Goal: Information Seeking & Learning: Learn about a topic

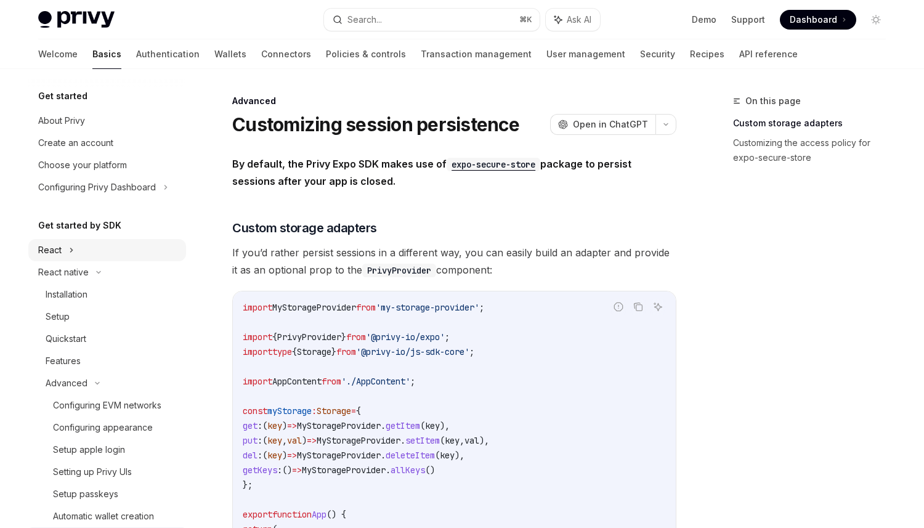
click at [141, 244] on div "React" at bounding box center [107, 250] width 158 height 22
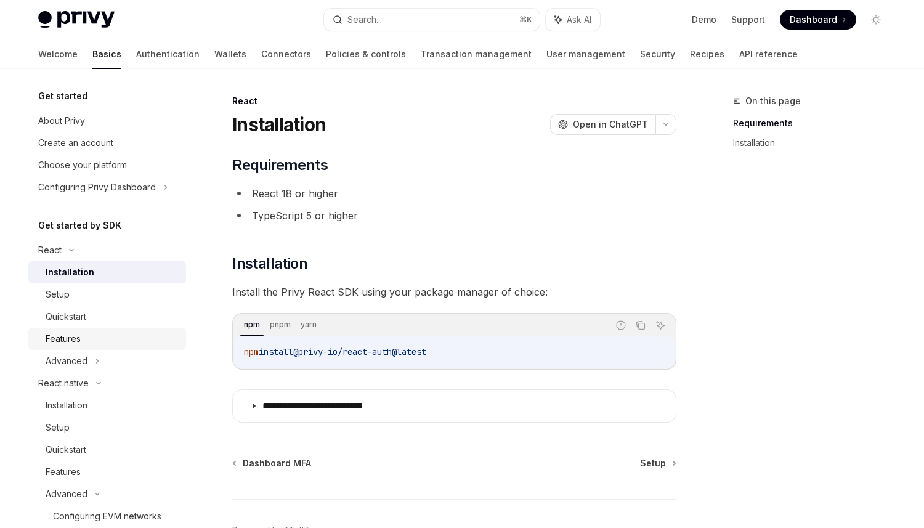
click at [115, 338] on div "Features" at bounding box center [112, 339] width 133 height 15
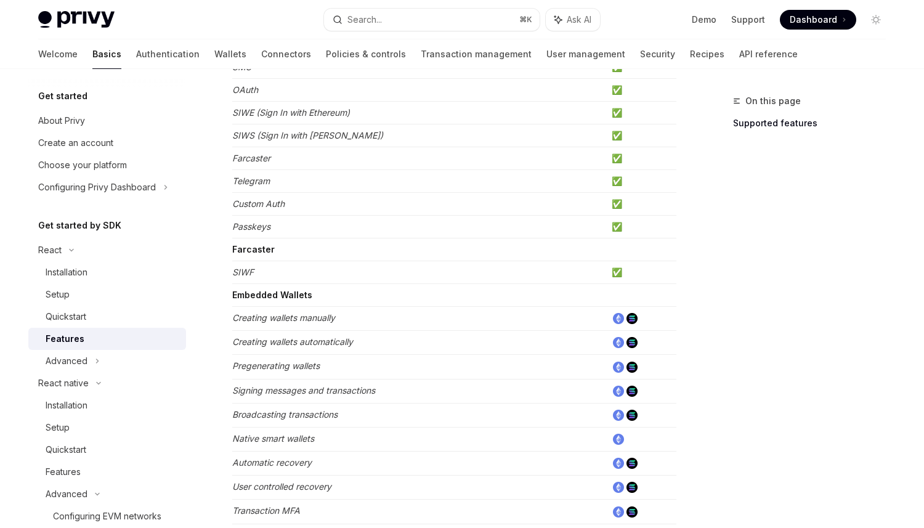
scroll to position [351, 0]
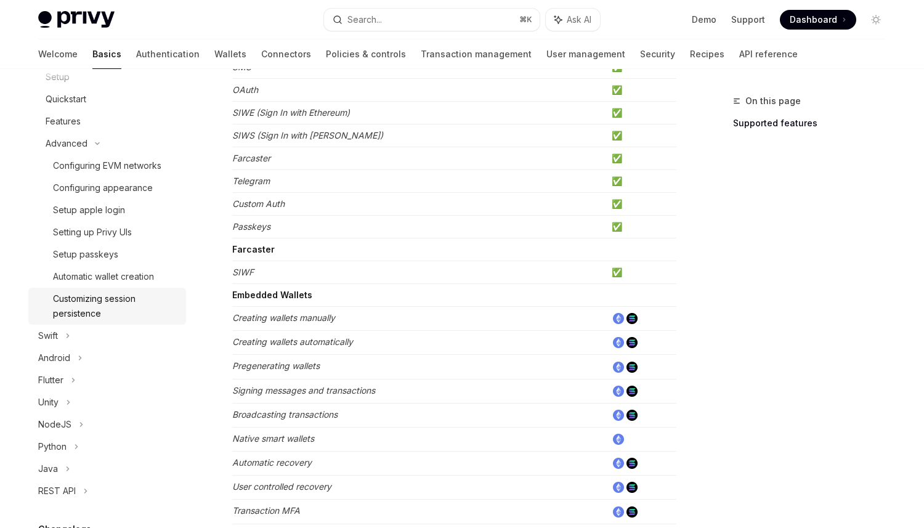
click at [98, 305] on div "Customizing session persistence" at bounding box center [116, 307] width 126 height 30
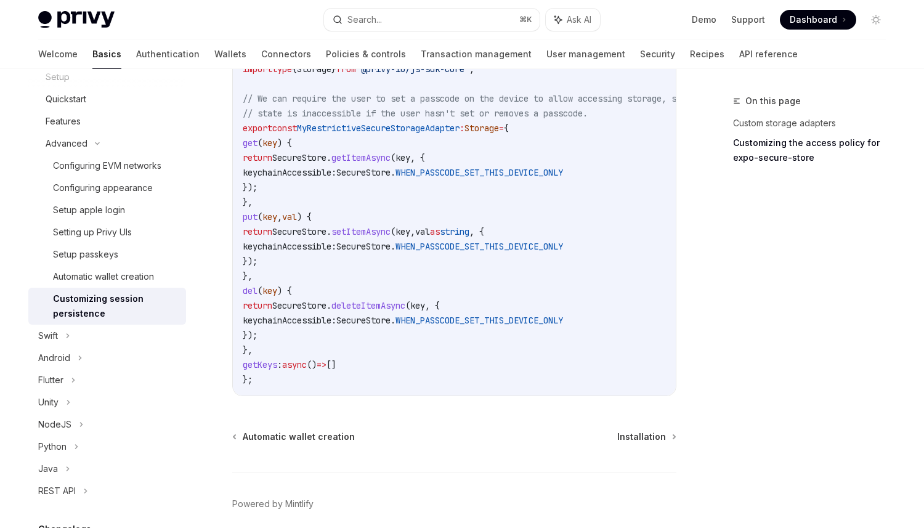
scroll to position [853, 0]
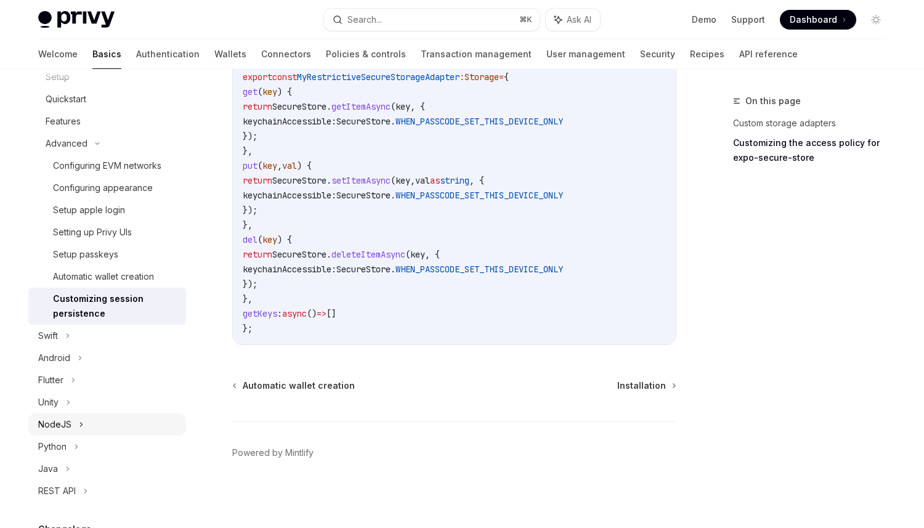
click at [118, 414] on div "NodeJS" at bounding box center [107, 425] width 158 height 22
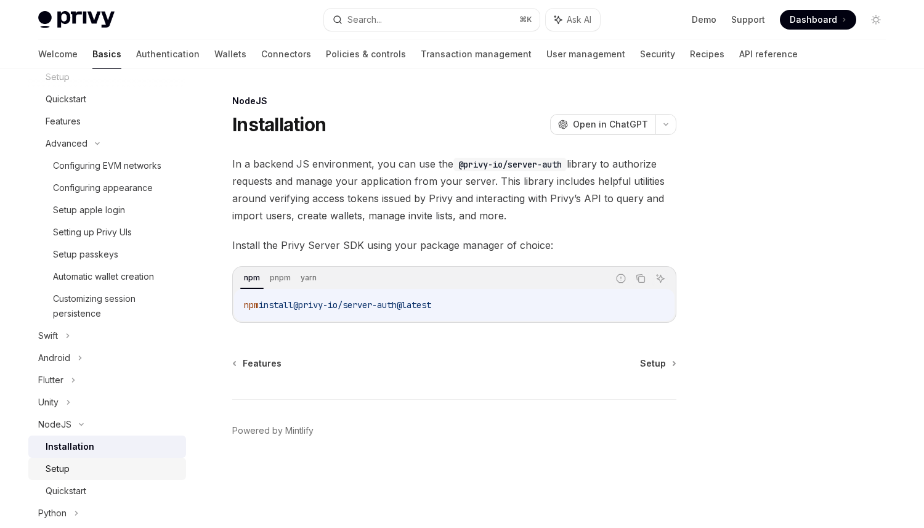
click at [120, 471] on div "Setup" at bounding box center [112, 469] width 133 height 15
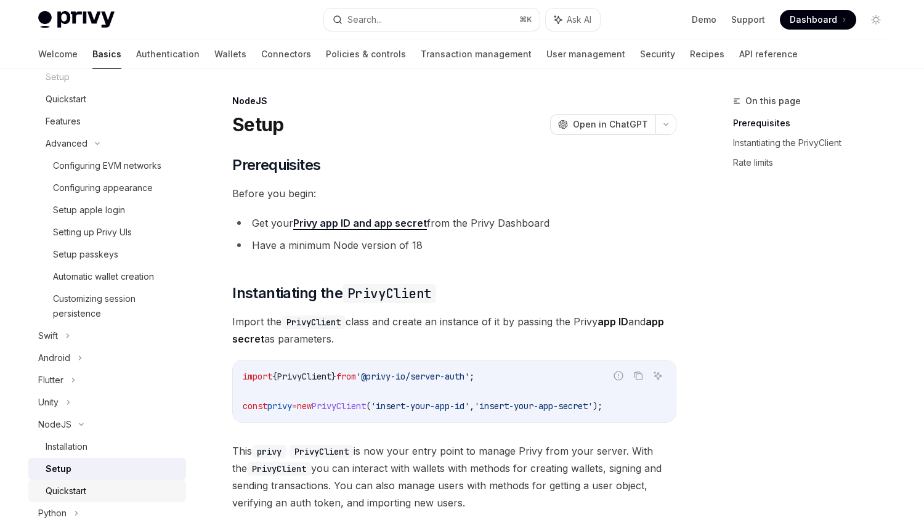
click at [116, 489] on div "Quickstart" at bounding box center [112, 491] width 133 height 15
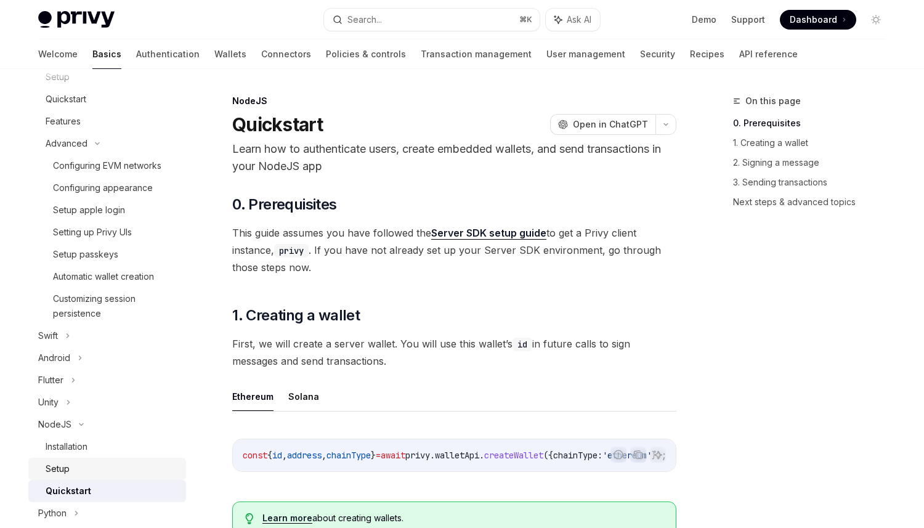
click at [122, 474] on div "Setup" at bounding box center [112, 469] width 133 height 15
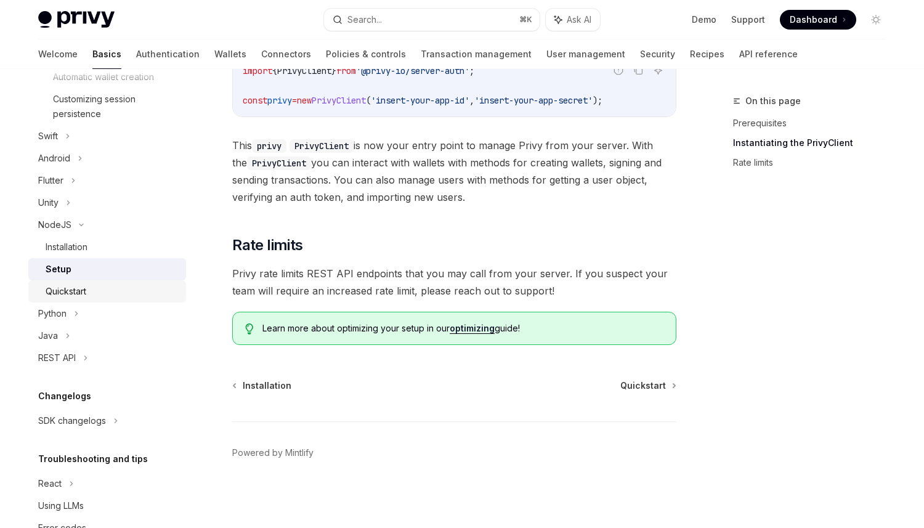
scroll to position [586, 0]
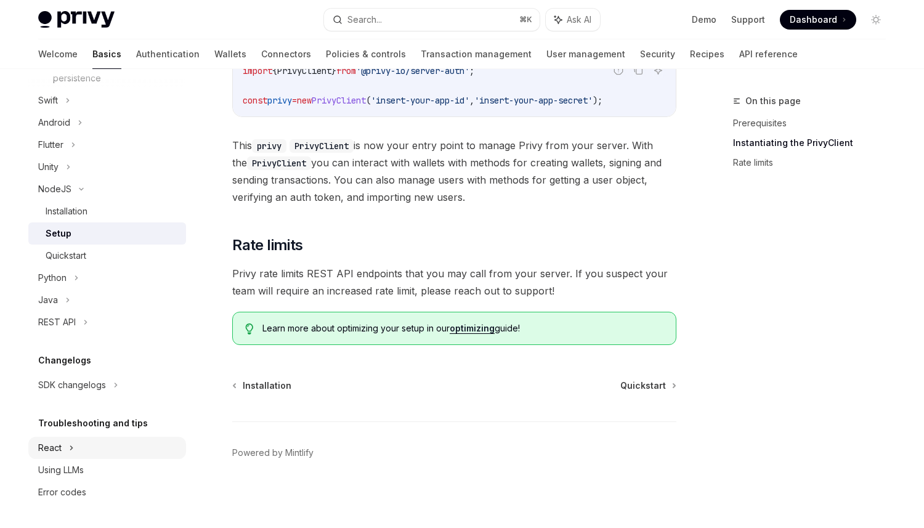
click at [103, 451] on div "React" at bounding box center [107, 448] width 158 height 22
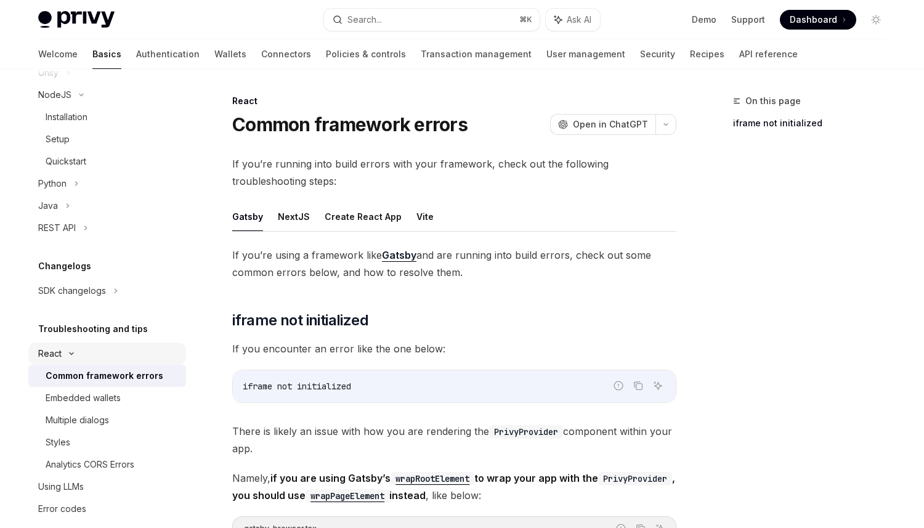
scroll to position [697, 0]
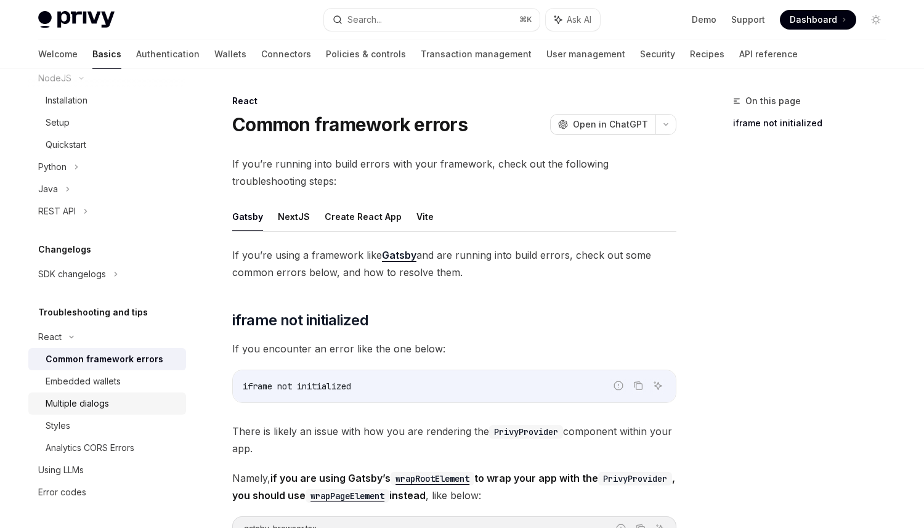
click at [129, 403] on div "Multiple dialogs" at bounding box center [112, 403] width 133 height 15
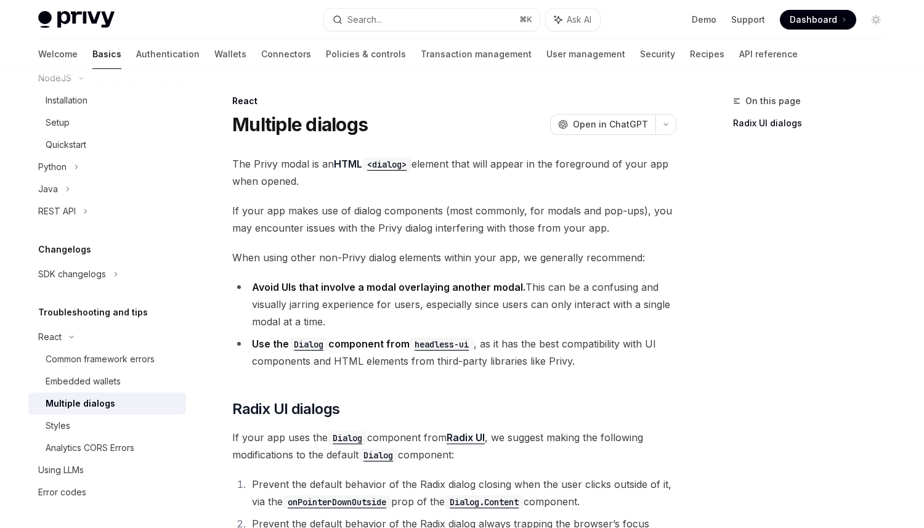
click at [131, 393] on link "Multiple dialogs" at bounding box center [107, 404] width 158 height 22
click at [126, 417] on link "Styles" at bounding box center [107, 426] width 158 height 22
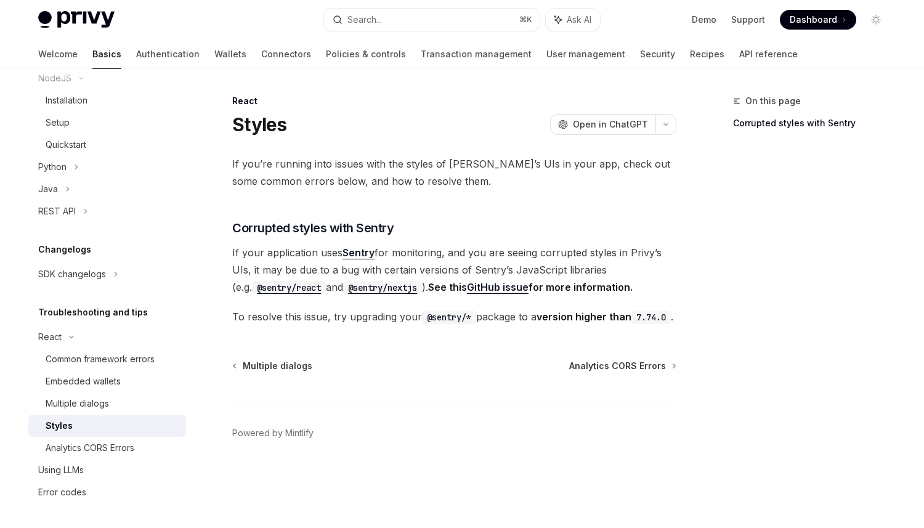
click at [123, 432] on div "Styles" at bounding box center [112, 425] width 133 height 15
click at [123, 441] on div "Analytics CORS Errors" at bounding box center [90, 448] width 89 height 15
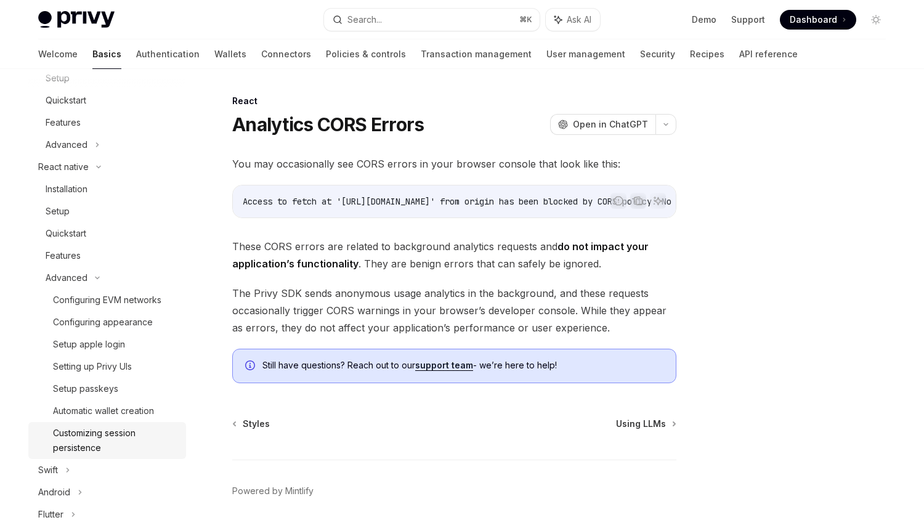
scroll to position [120, 0]
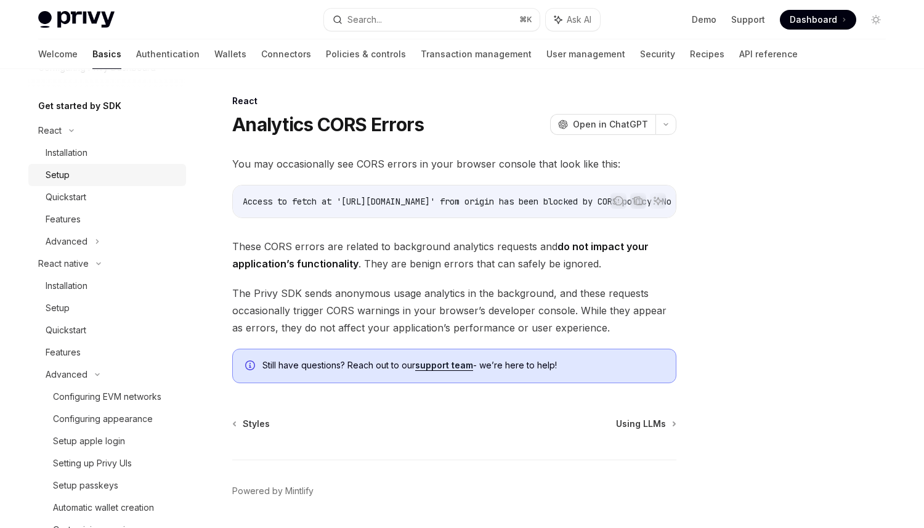
click at [115, 176] on div "Setup" at bounding box center [112, 175] width 133 height 15
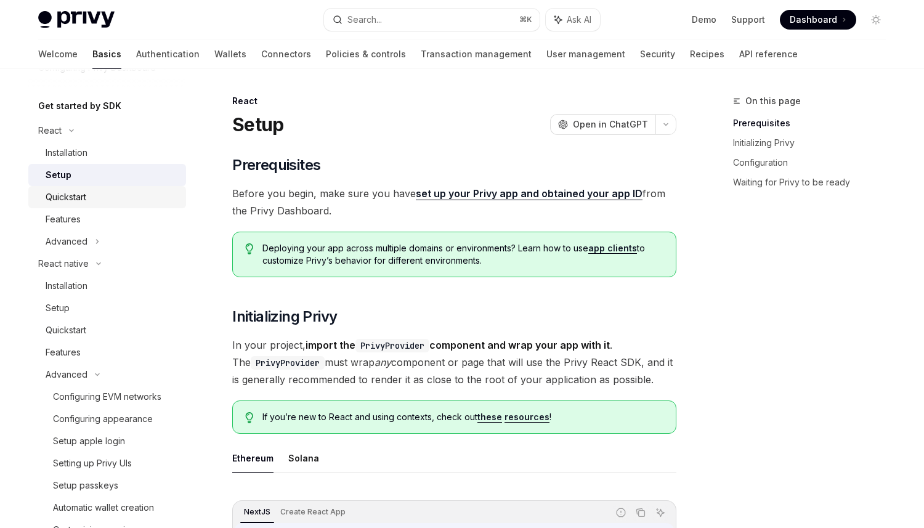
click at [115, 196] on div "Quickstart" at bounding box center [112, 197] width 133 height 15
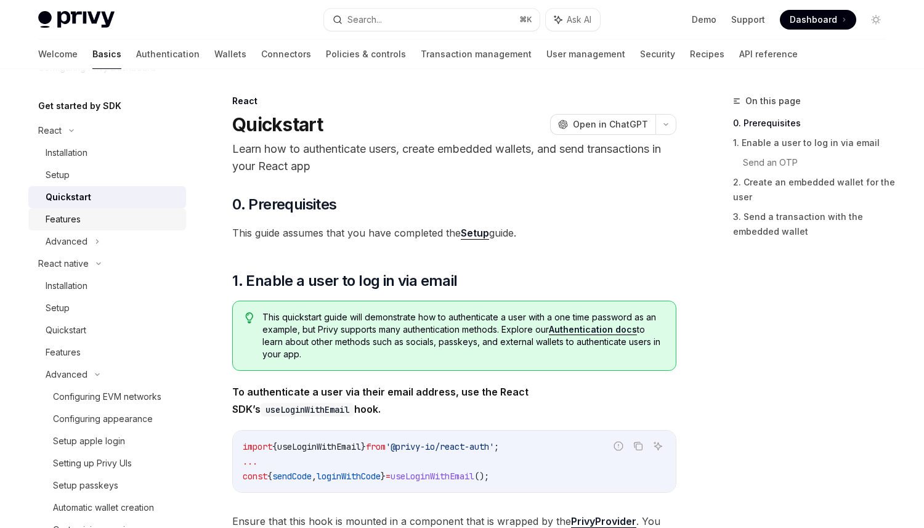
click at [112, 211] on link "Features" at bounding box center [107, 219] width 158 height 22
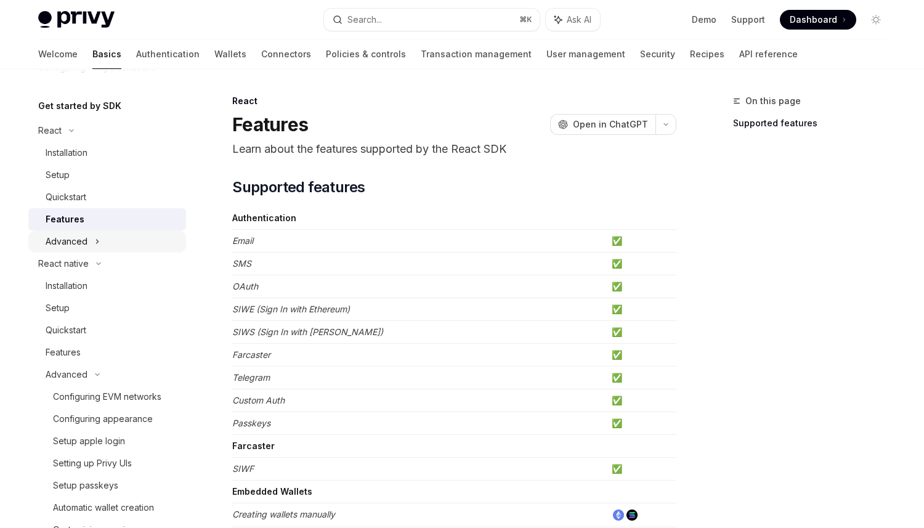
click at [109, 237] on div "Advanced" at bounding box center [107, 241] width 158 height 22
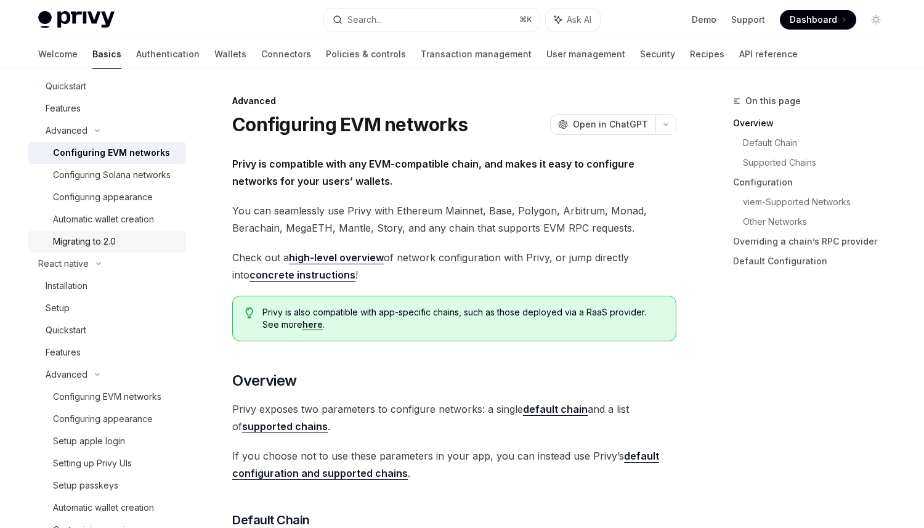
click at [119, 238] on div "Migrating to 2.0" at bounding box center [116, 241] width 126 height 15
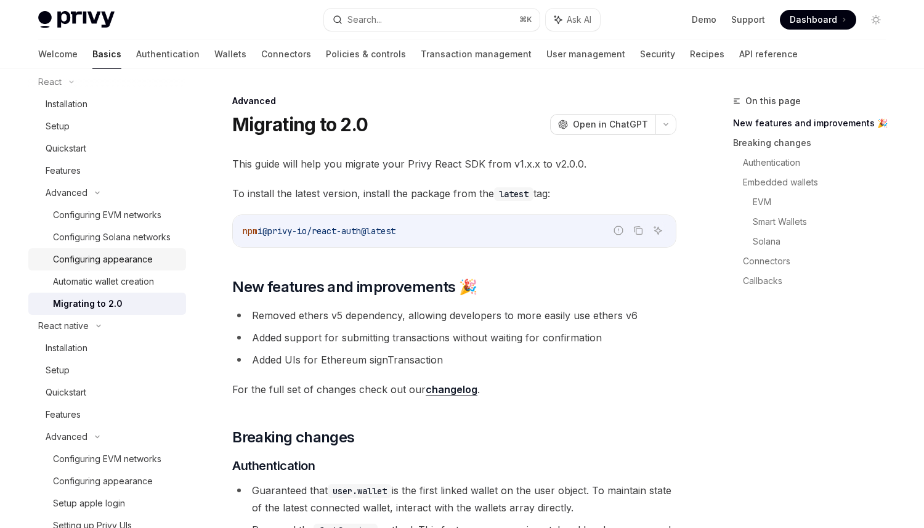
scroll to position [128, 0]
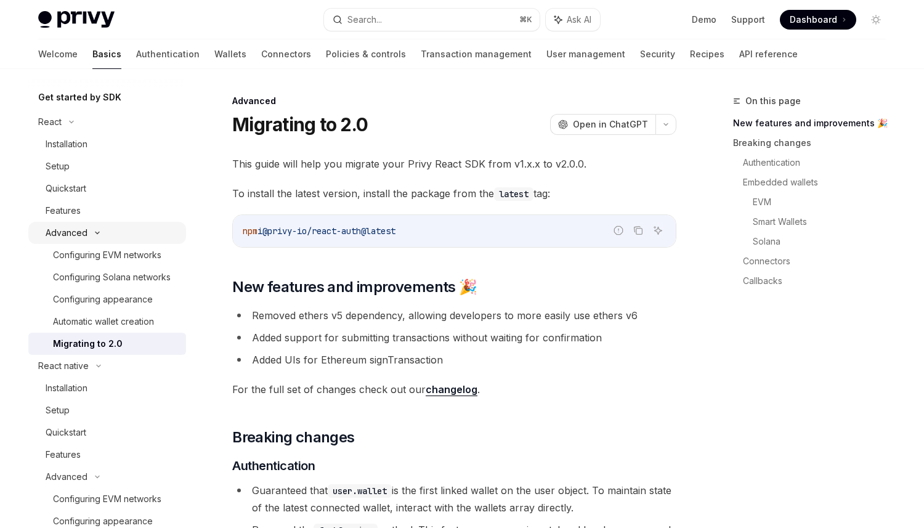
click at [120, 222] on div "Advanced" at bounding box center [107, 233] width 158 height 22
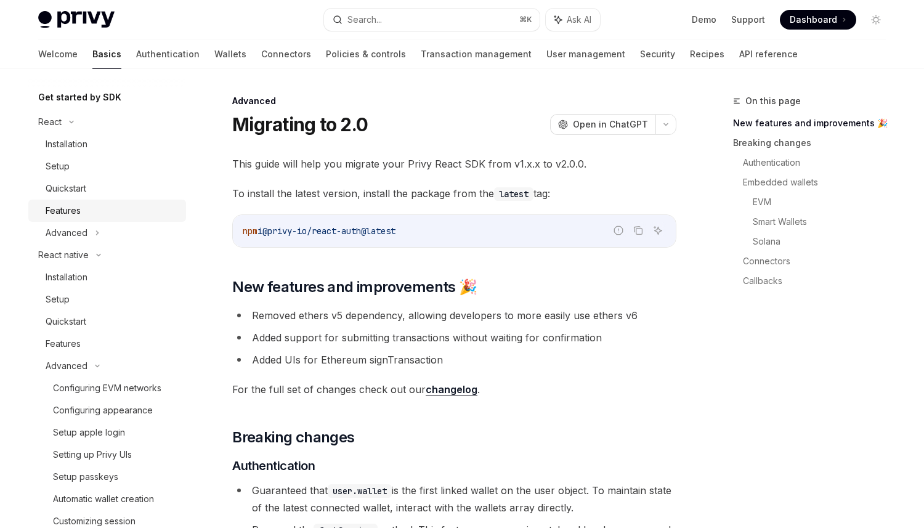
click at [126, 208] on div "Features" at bounding box center [112, 210] width 133 height 15
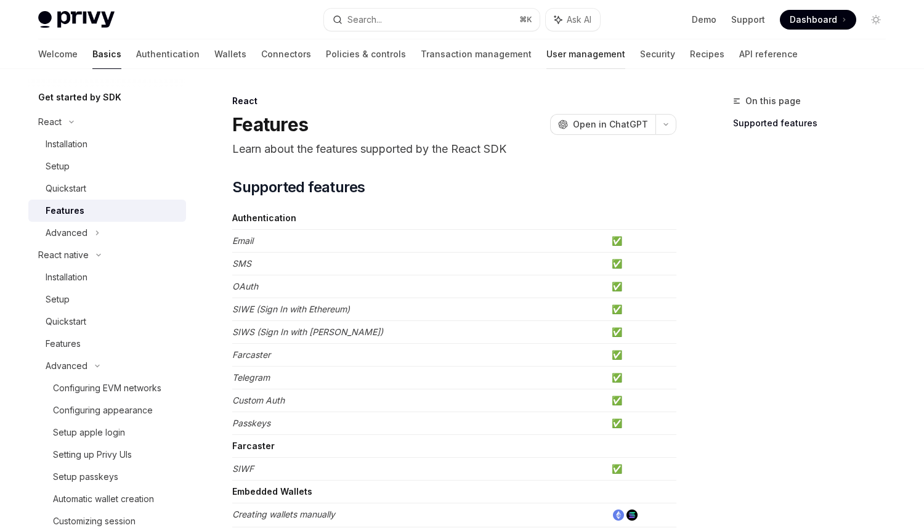
click at [547, 56] on link "User management" at bounding box center [586, 54] width 79 height 30
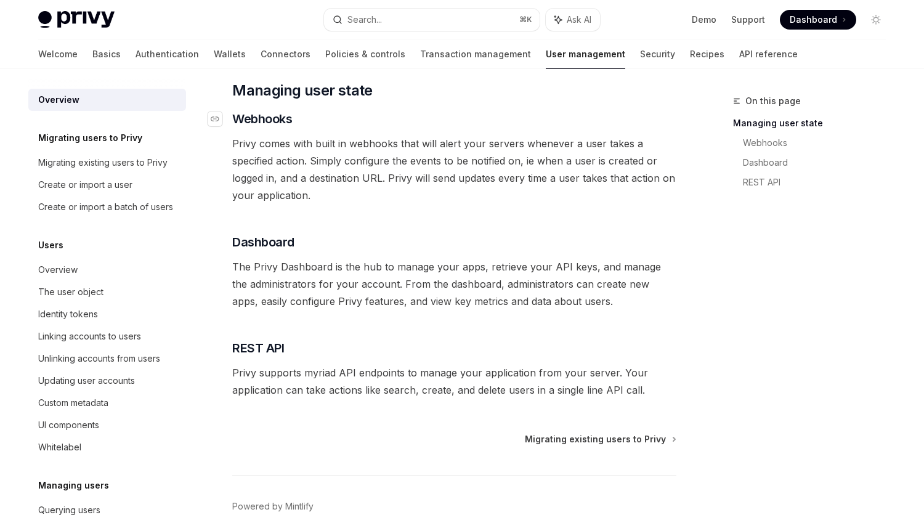
scroll to position [198, 0]
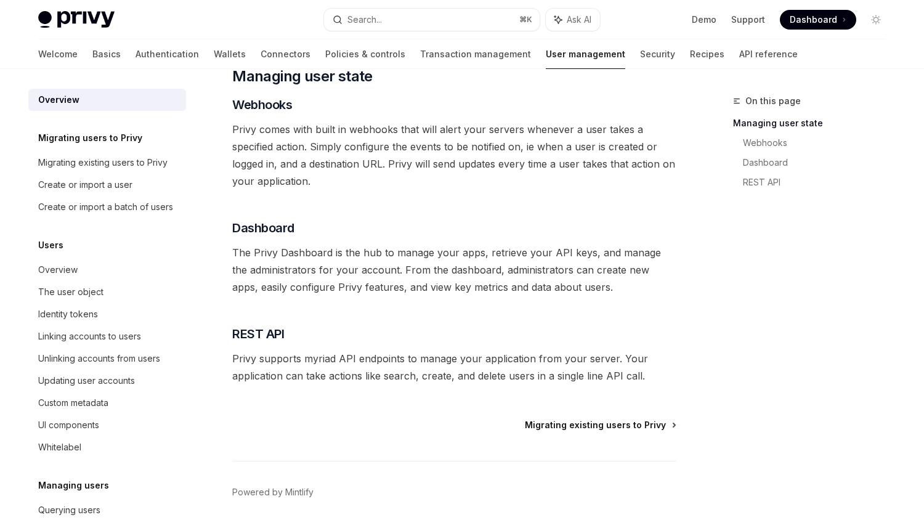
click at [620, 426] on span "Migrating existing users to Privy" at bounding box center [595, 425] width 141 height 12
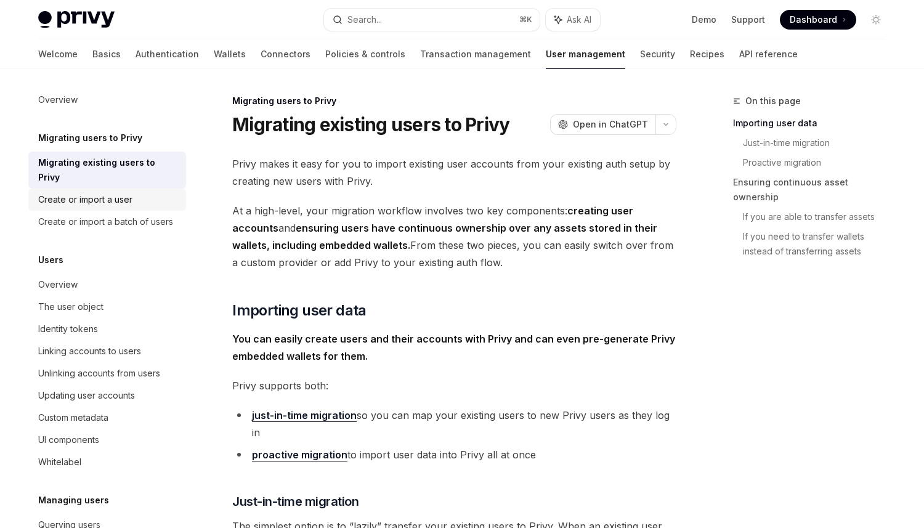
click at [130, 193] on link "Create or import a user" at bounding box center [107, 200] width 158 height 22
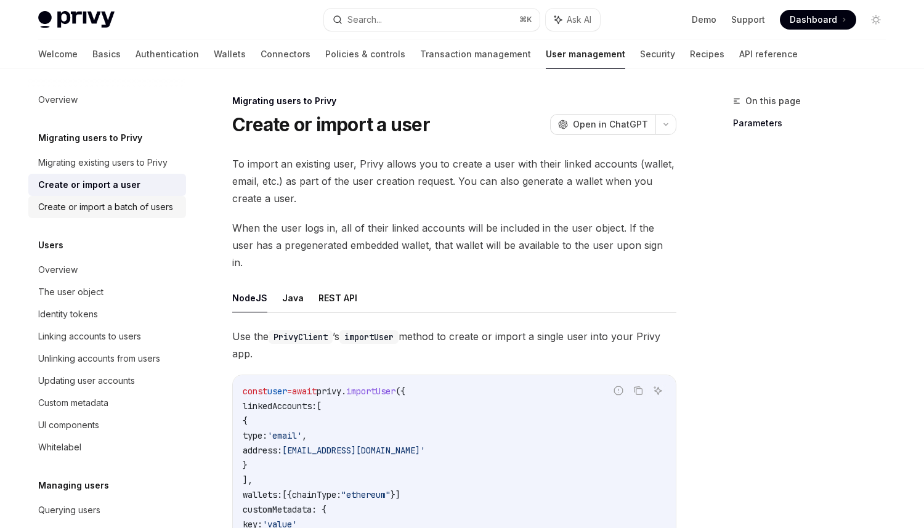
click at [137, 208] on div "Create or import a batch of users" at bounding box center [105, 207] width 135 height 15
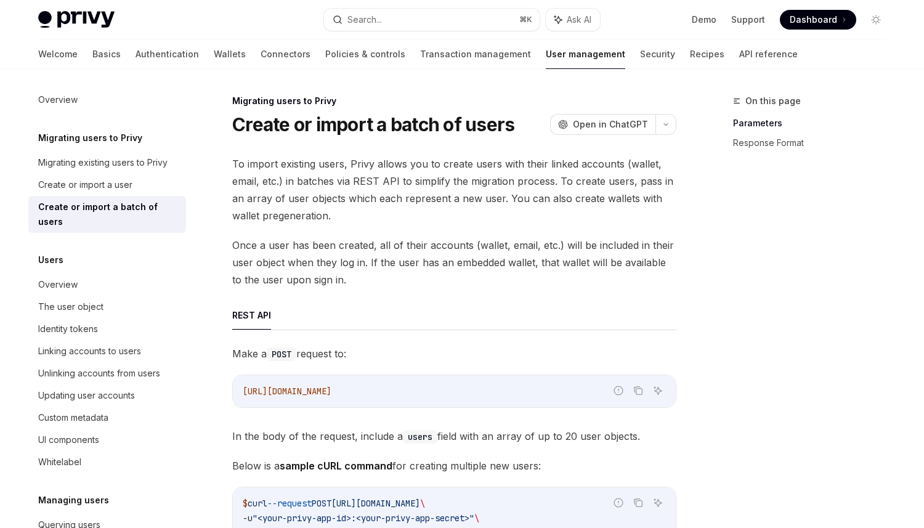
scroll to position [46, 0]
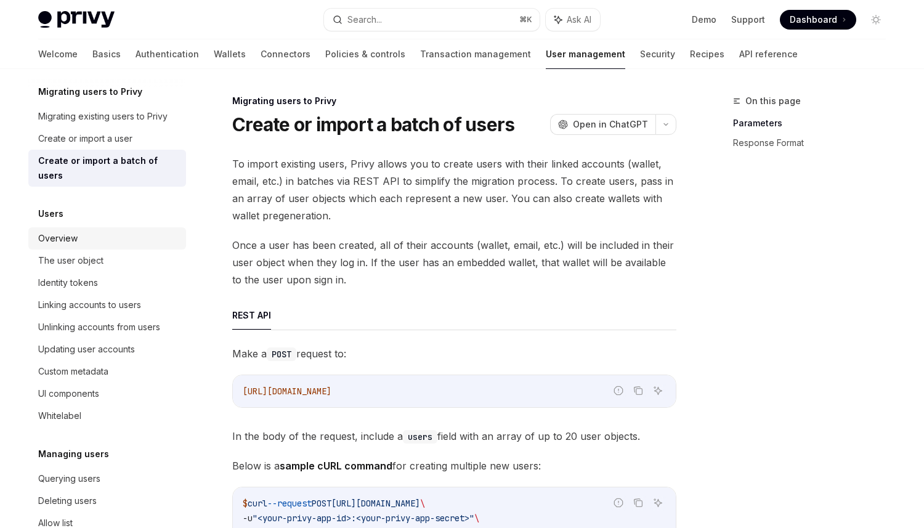
click at [128, 231] on div "Overview" at bounding box center [108, 238] width 141 height 15
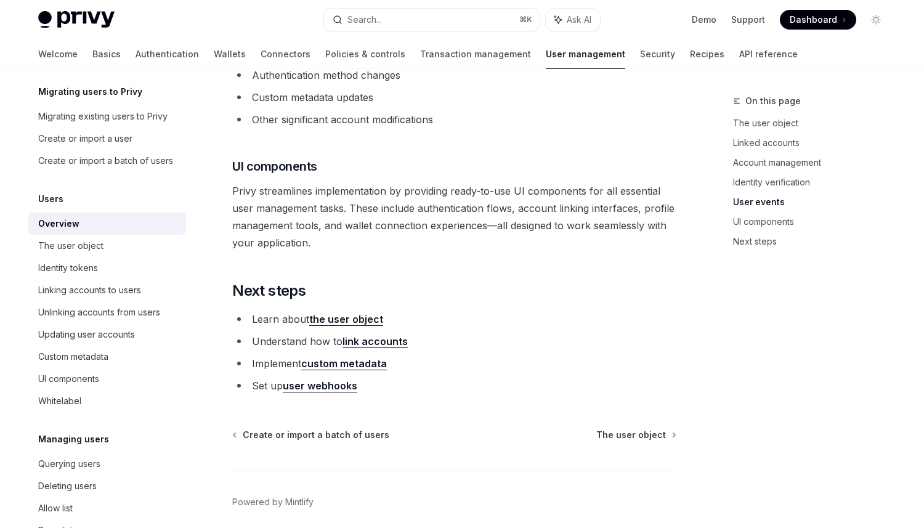
scroll to position [1318, 0]
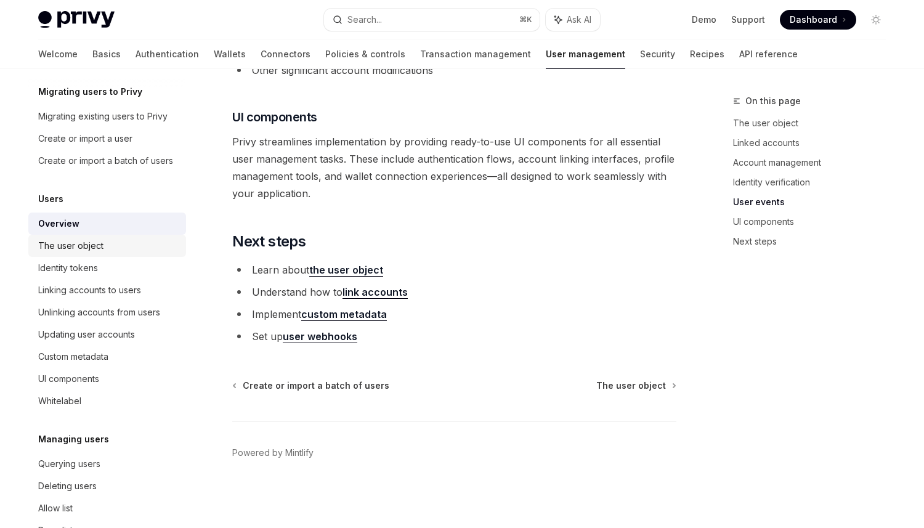
click at [144, 250] on div "The user object" at bounding box center [108, 246] width 141 height 15
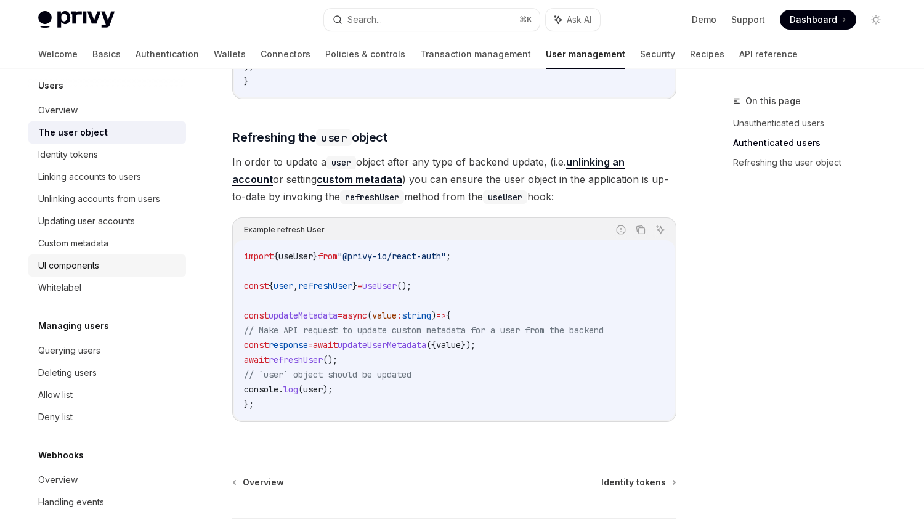
scroll to position [169, 0]
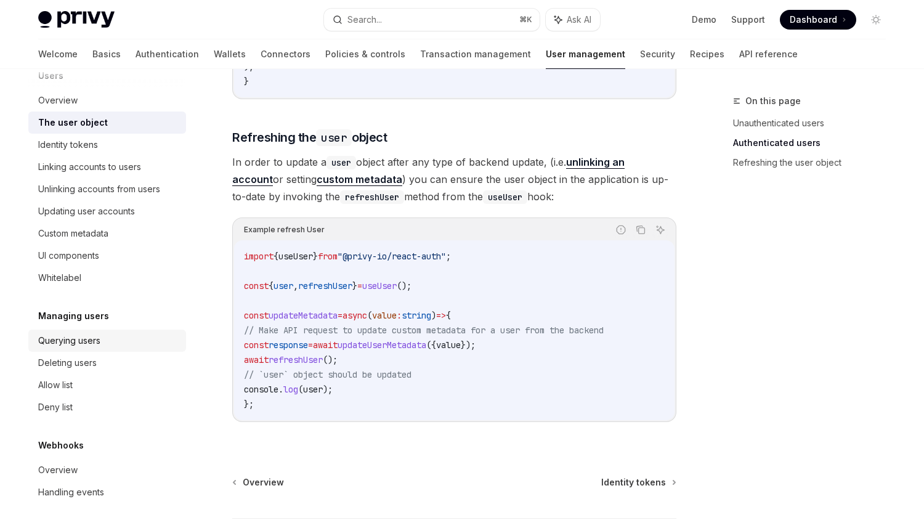
click at [105, 338] on div "Querying users" at bounding box center [108, 340] width 141 height 15
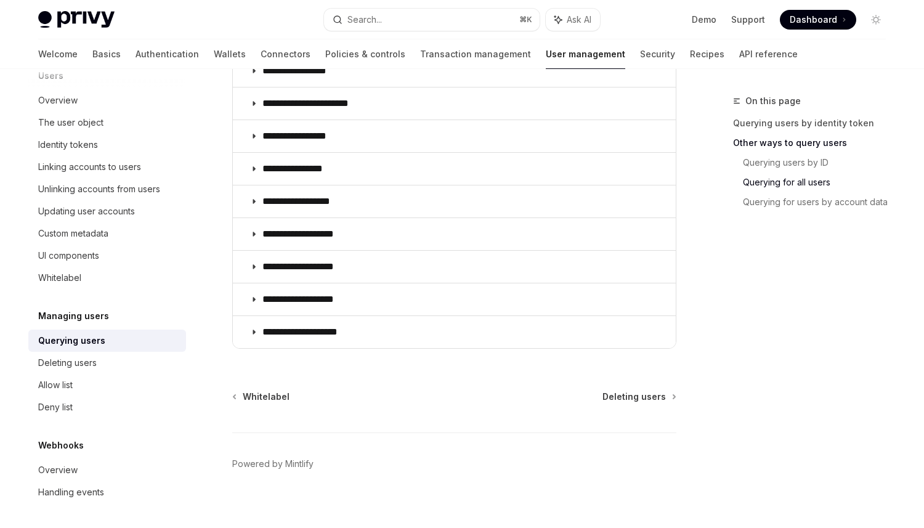
scroll to position [903, 0]
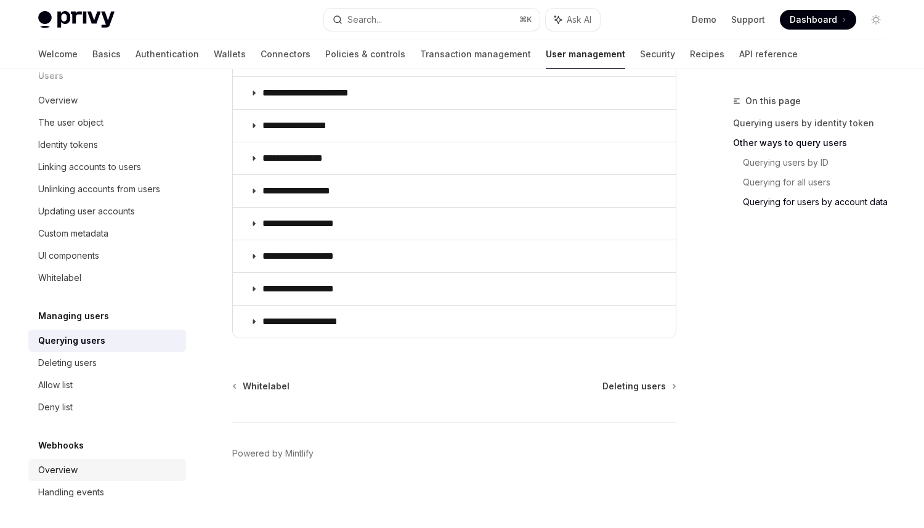
click at [108, 467] on div "Overview" at bounding box center [108, 470] width 141 height 15
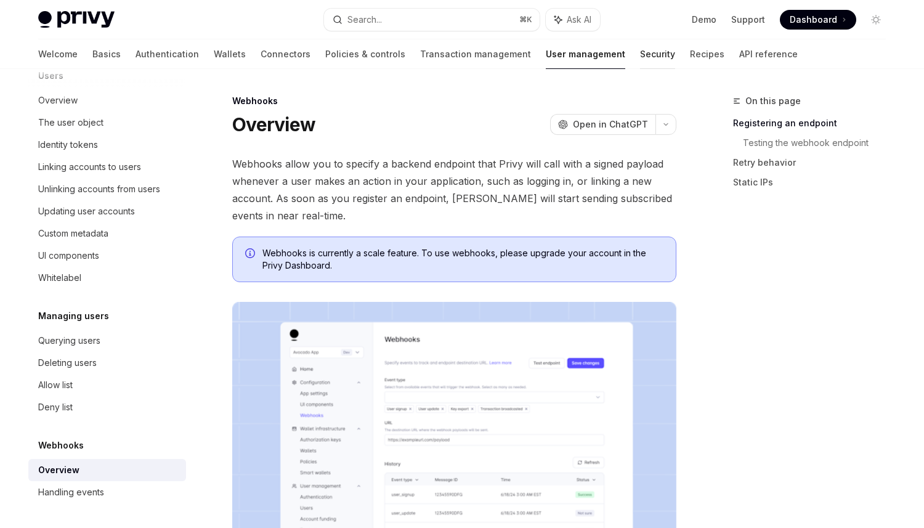
click at [640, 54] on link "Security" at bounding box center [657, 54] width 35 height 30
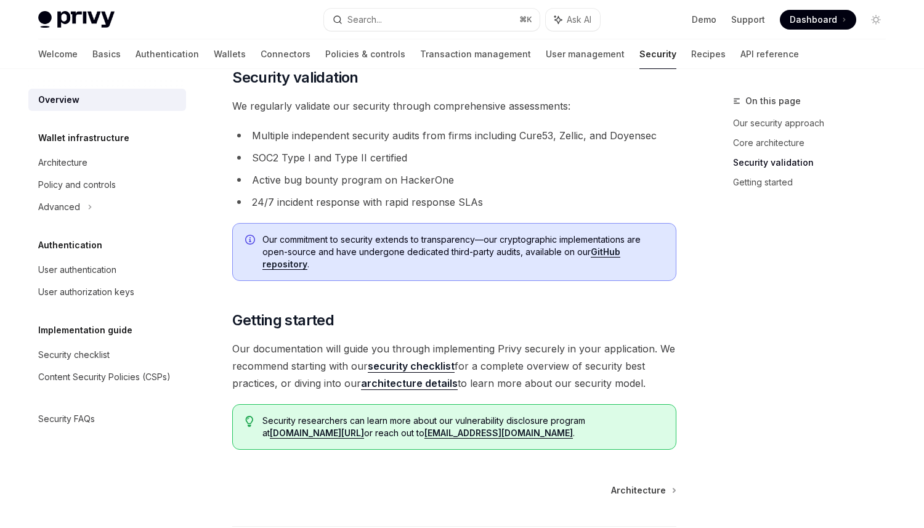
scroll to position [894, 0]
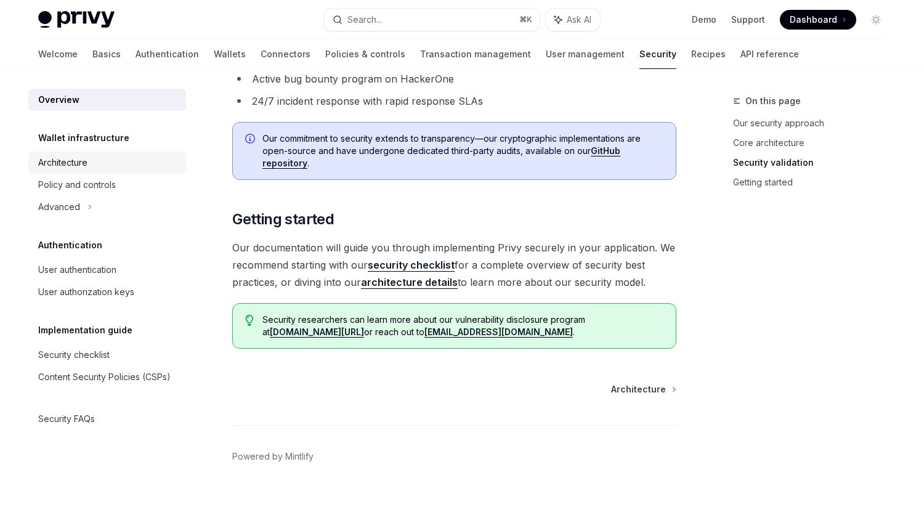
click at [140, 153] on link "Architecture" at bounding box center [107, 163] width 158 height 22
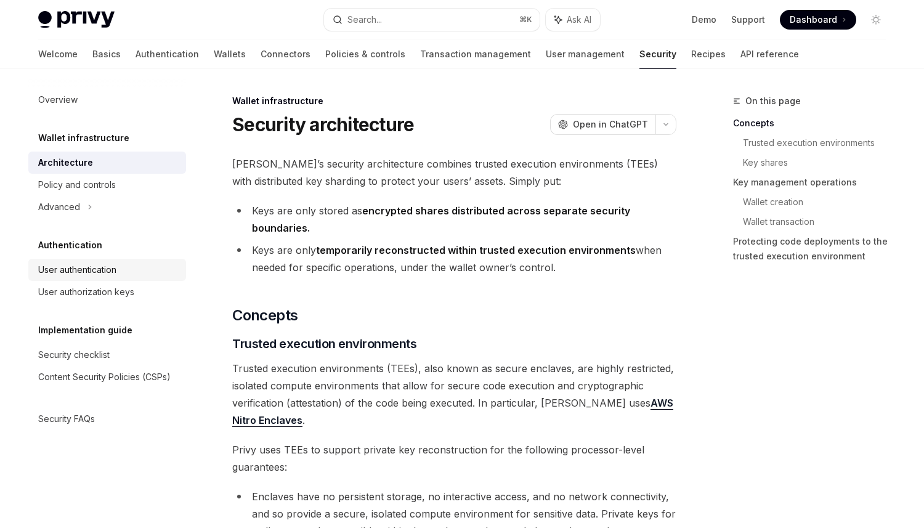
click at [158, 272] on div "User authentication" at bounding box center [108, 270] width 141 height 15
type textarea "*"
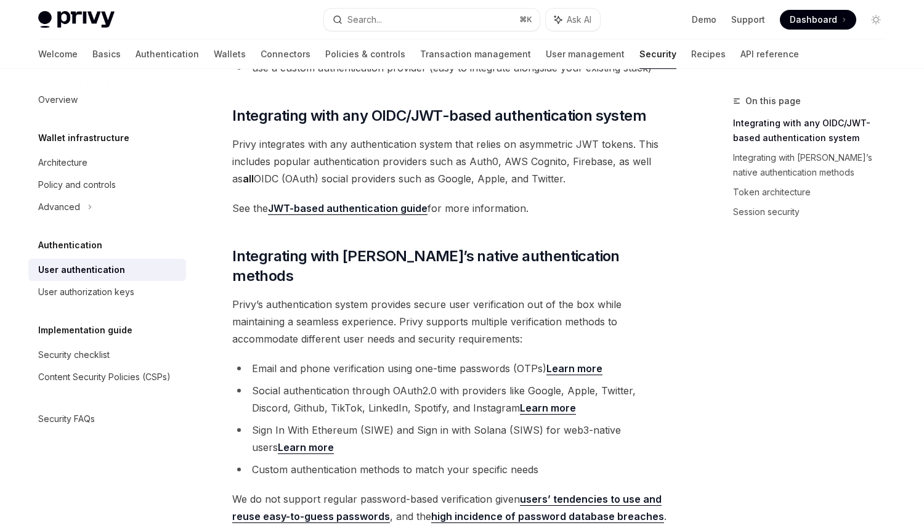
scroll to position [213, 0]
